Goal: Book appointment/travel/reservation

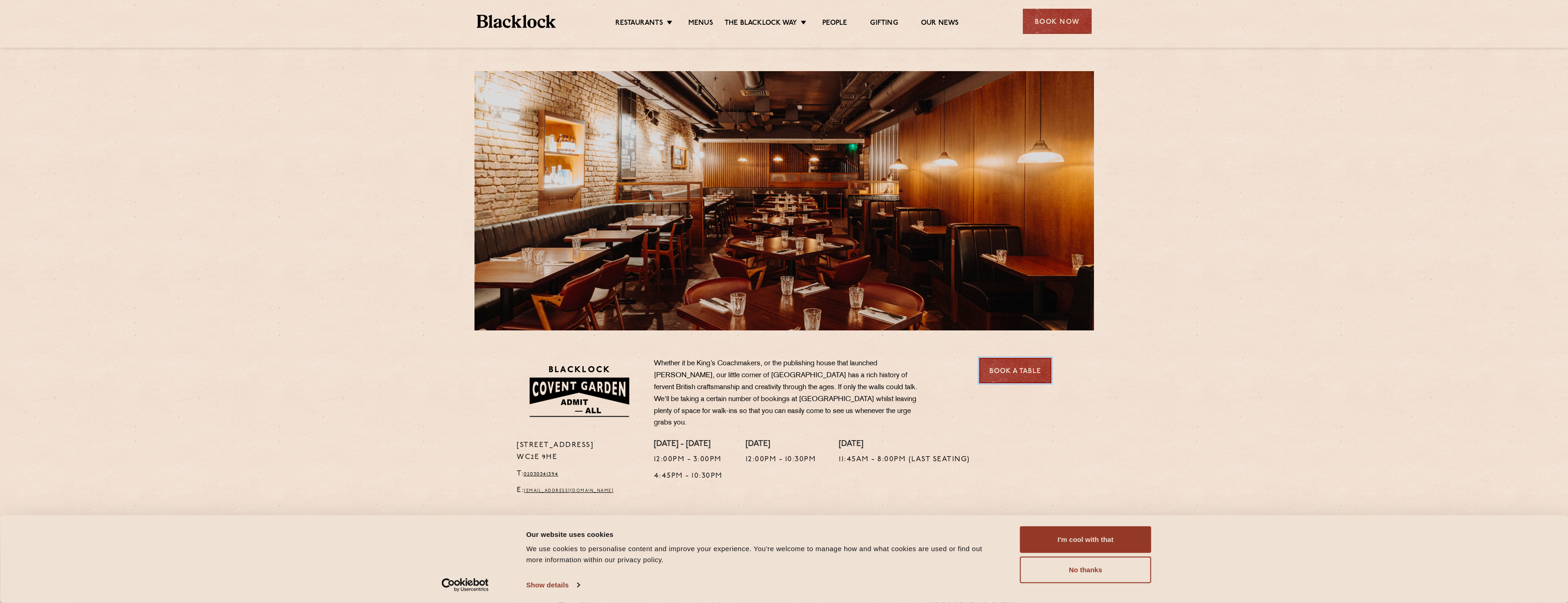
click at [1002, 364] on link "Book a Table" at bounding box center [1015, 370] width 72 height 25
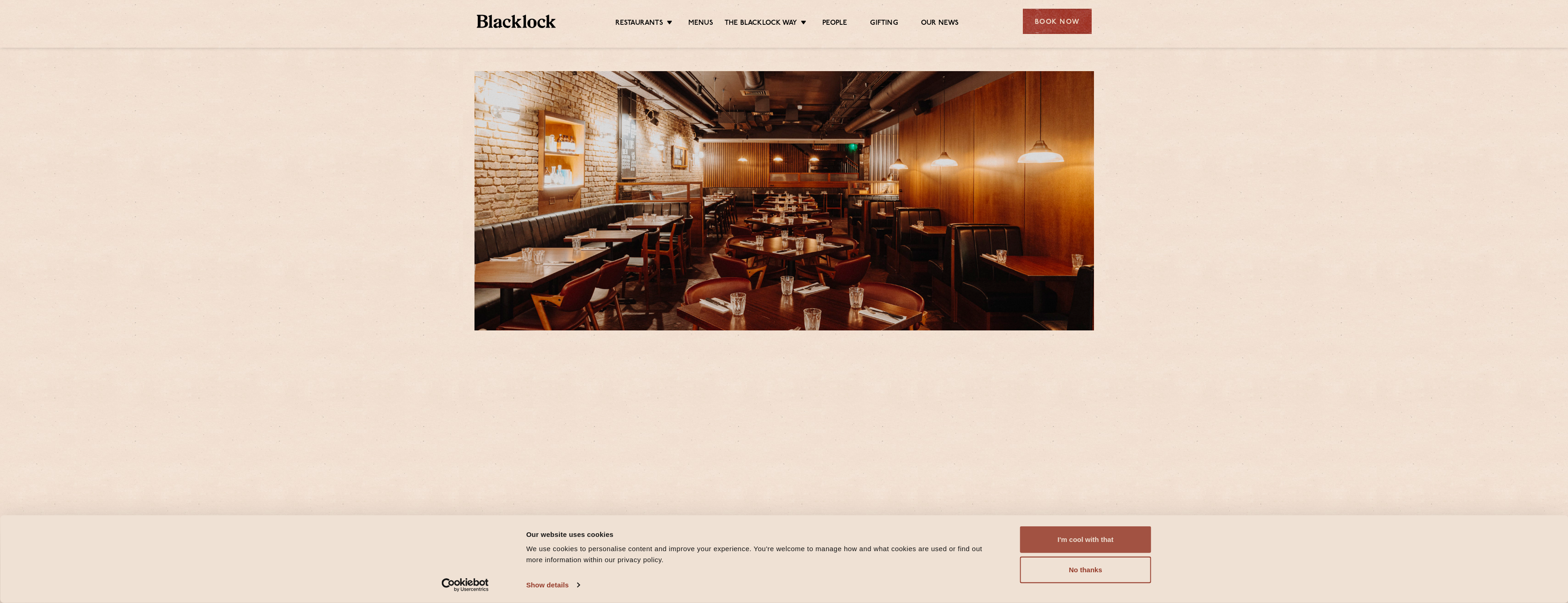
click at [1091, 533] on button "I'm cool with that" at bounding box center [1086, 540] width 131 height 27
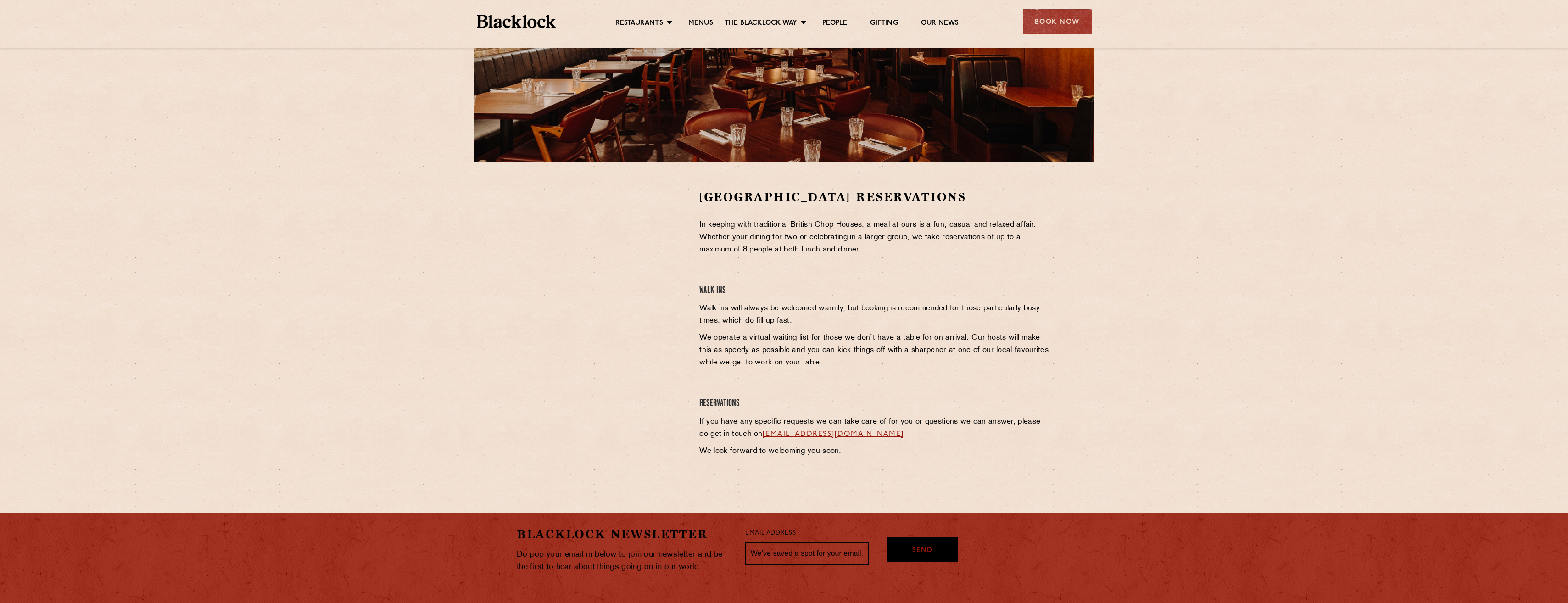
scroll to position [229, 0]
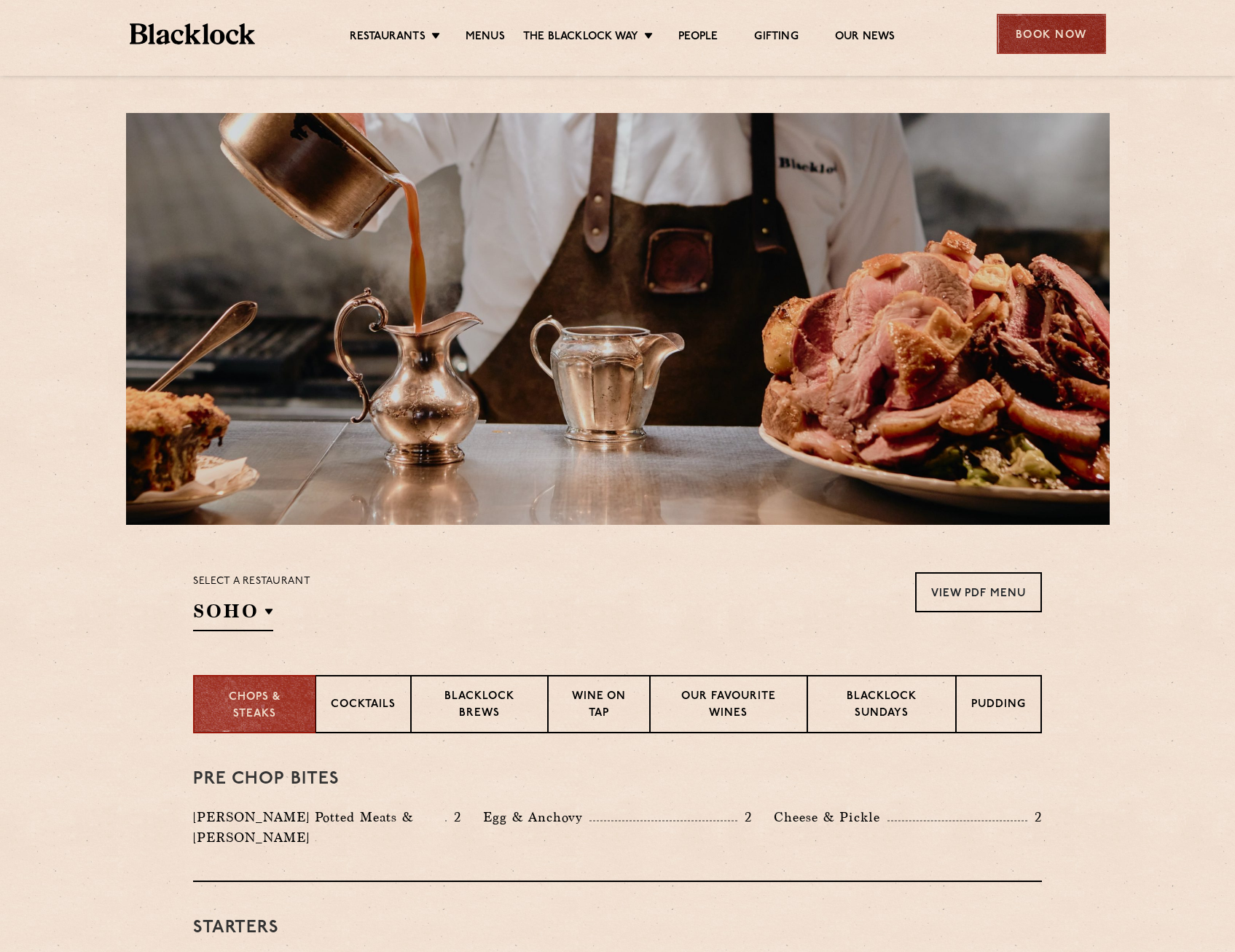
click at [1045, 39] on div "Book Now" at bounding box center [1050, 33] width 109 height 40
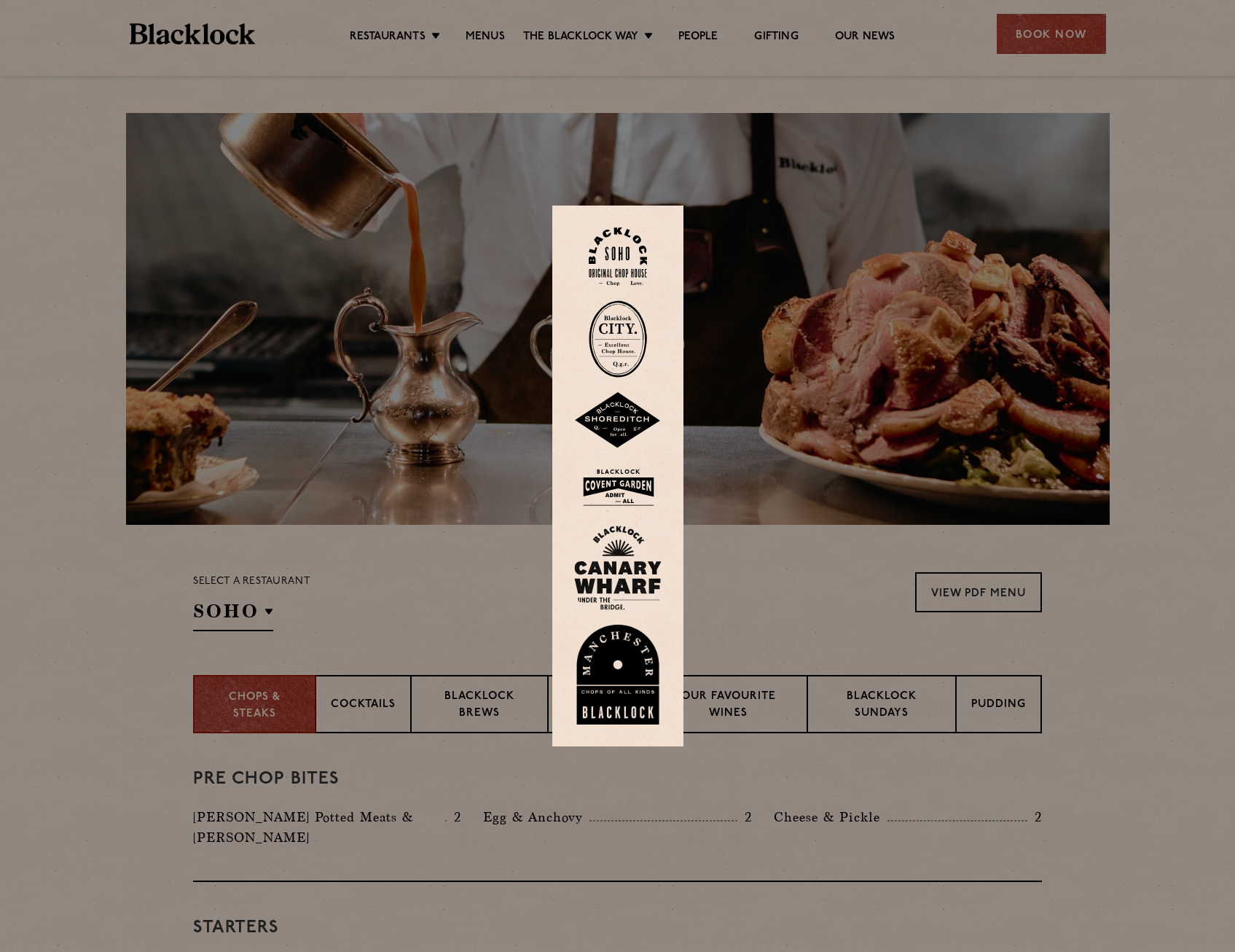
click at [931, 159] on div at bounding box center [618, 476] width 1235 height 952
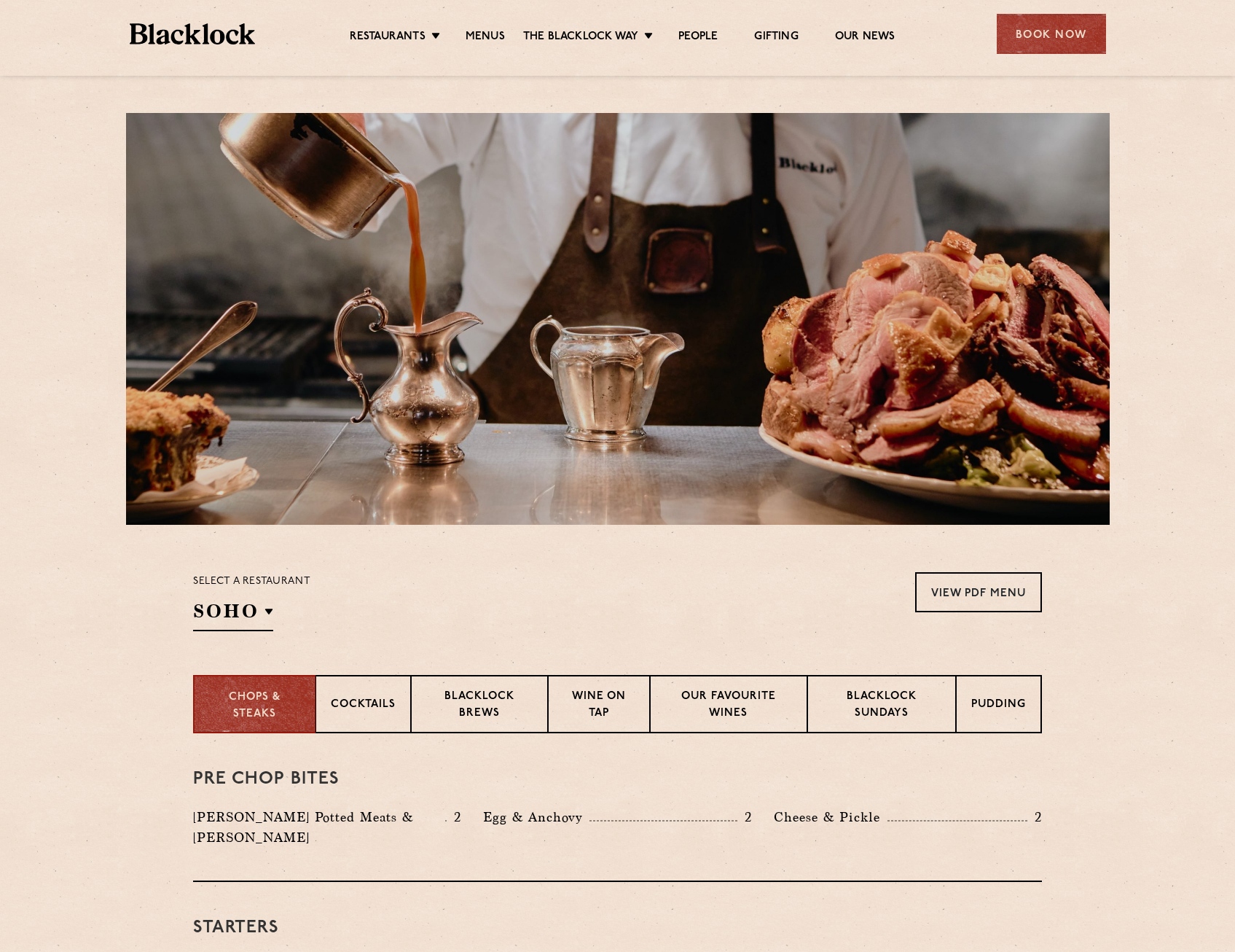
click at [1045, 34] on div "Book Now" at bounding box center [1050, 33] width 109 height 40
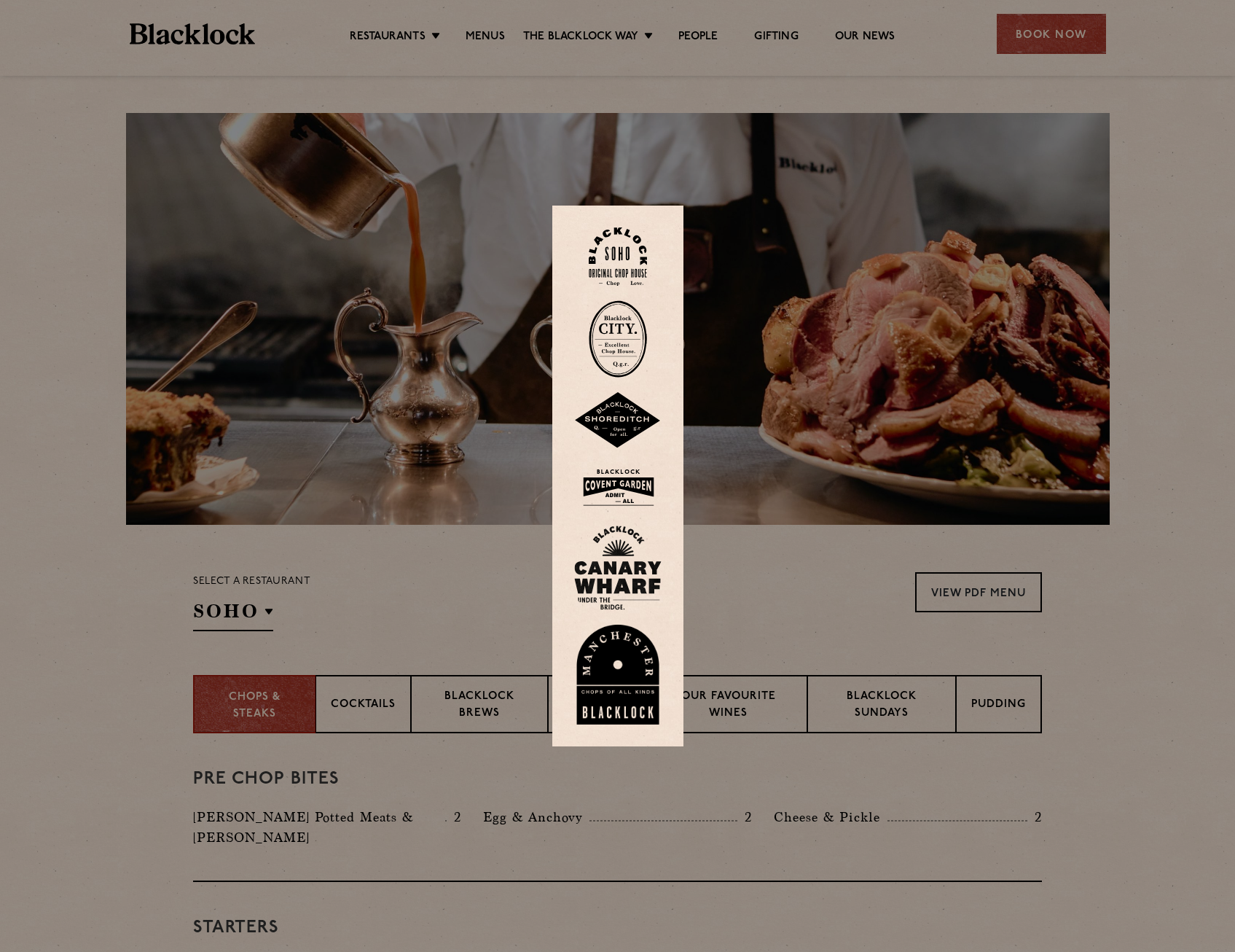
click at [628, 242] on img at bounding box center [618, 256] width 58 height 59
